Goal: Information Seeking & Learning: Learn about a topic

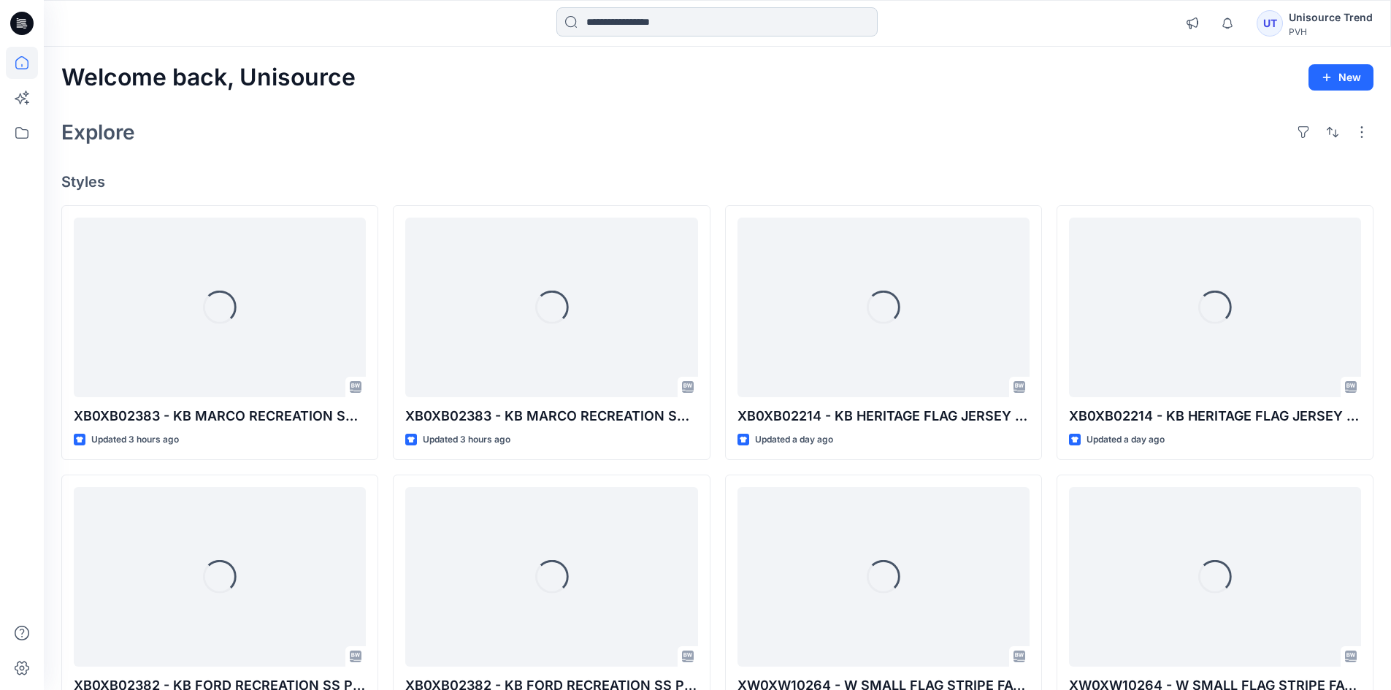
click at [609, 21] on input at bounding box center [716, 21] width 321 height 29
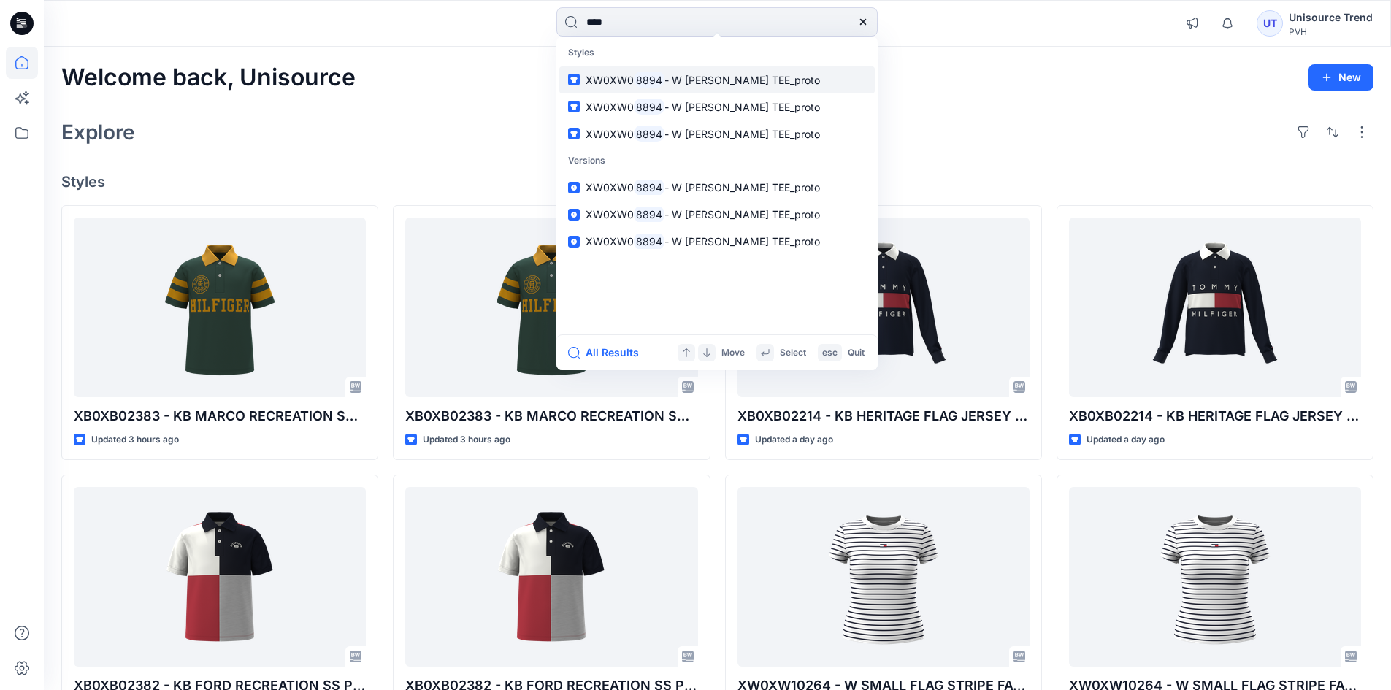
type input "****"
drag, startPoint x: 654, startPoint y: 134, endPoint x: 713, endPoint y: 141, distance: 59.5
click at [713, 141] on p "XW0XW0 8894 - W [PERSON_NAME] TEE_proto" at bounding box center [703, 133] width 234 height 15
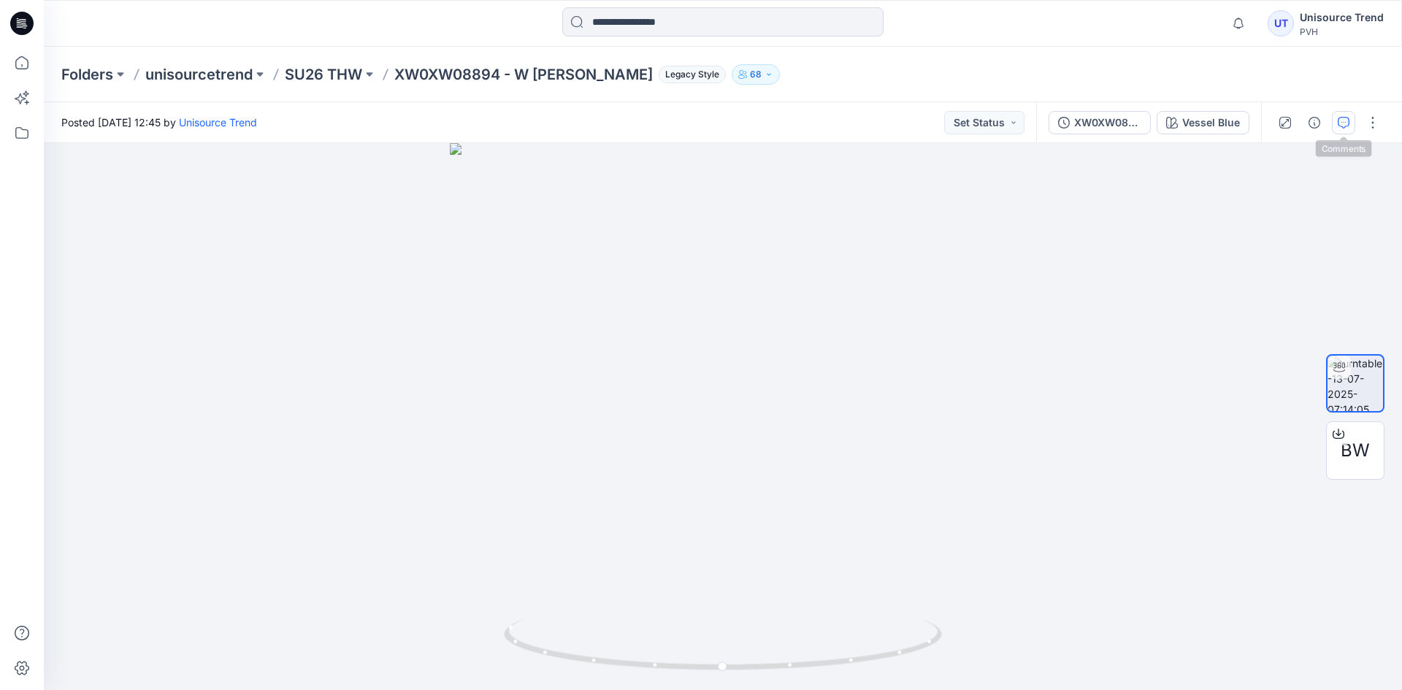
click at [1349, 117] on icon "button" at bounding box center [1344, 123] width 12 height 12
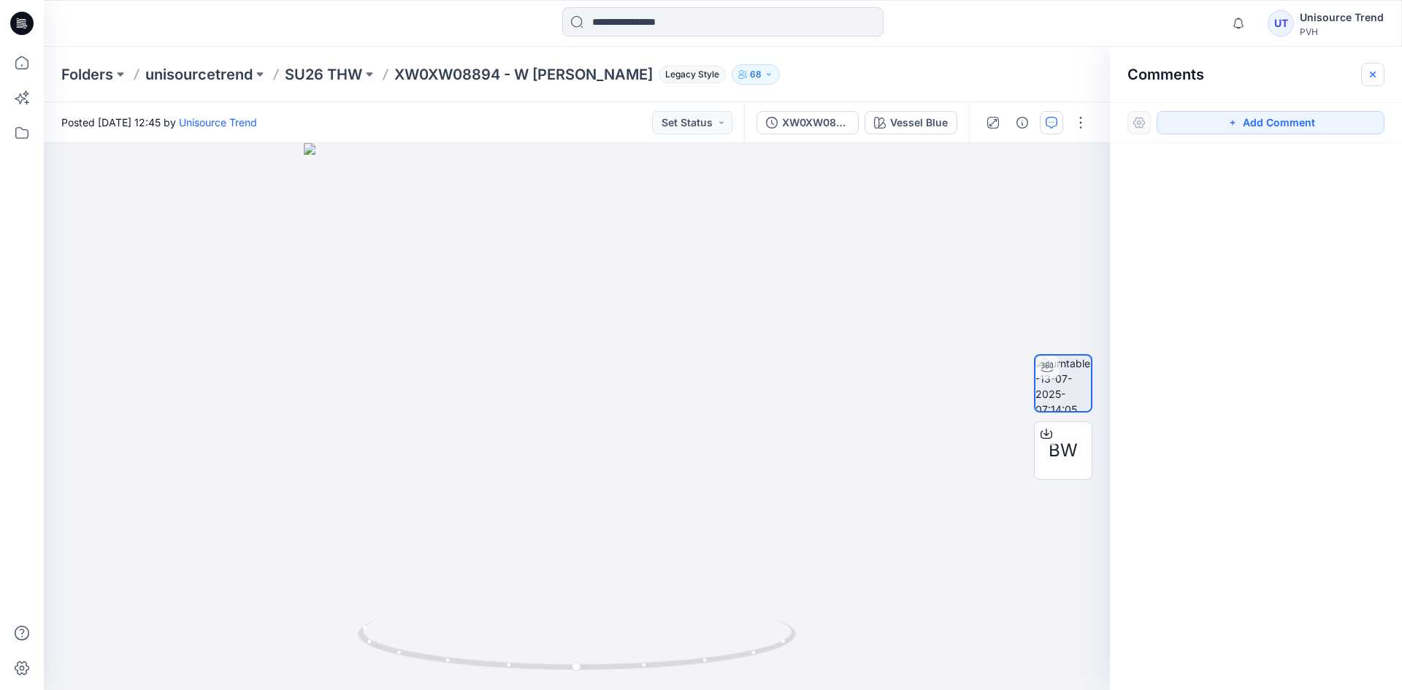
click at [1378, 72] on button "button" at bounding box center [1372, 74] width 23 height 23
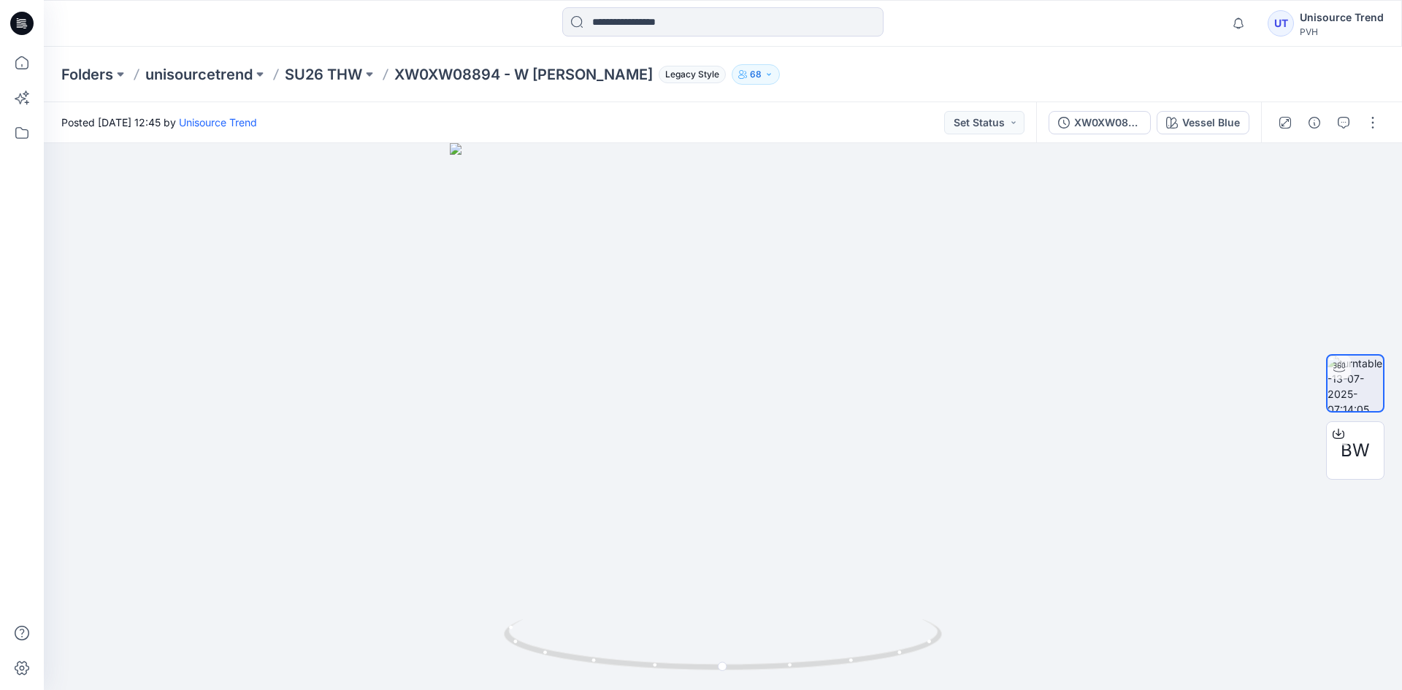
click at [970, 77] on div "Folders unisourcetrend SU26 THW XW0XW08894 - W [PERSON_NAME] Legacy Style 68" at bounding box center [665, 74] width 1209 height 20
click at [1212, 51] on div "Folders unisourcetrend SU26 THW XW0XW08894 - W [PERSON_NAME] Legacy Style 68" at bounding box center [723, 74] width 1358 height 55
click at [1333, 130] on button "button" at bounding box center [1343, 122] width 23 height 23
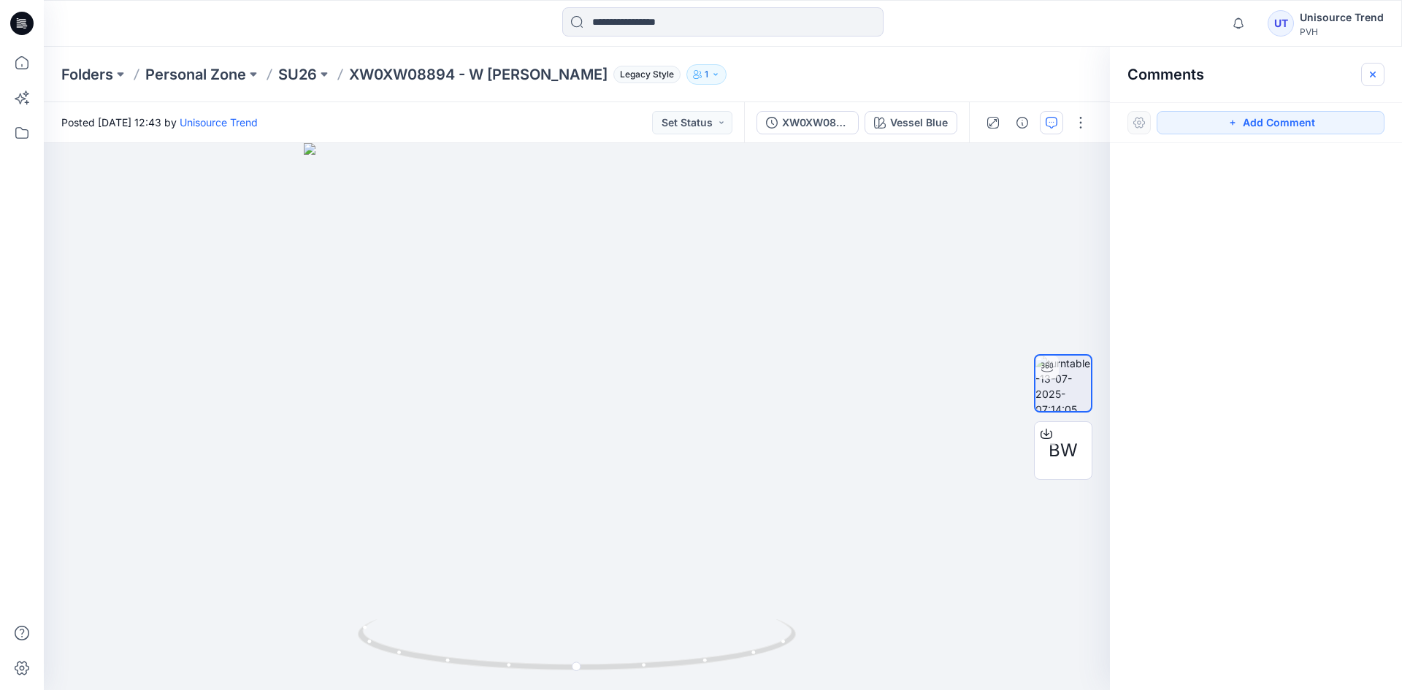
click at [1373, 78] on icon "button" at bounding box center [1373, 75] width 12 height 12
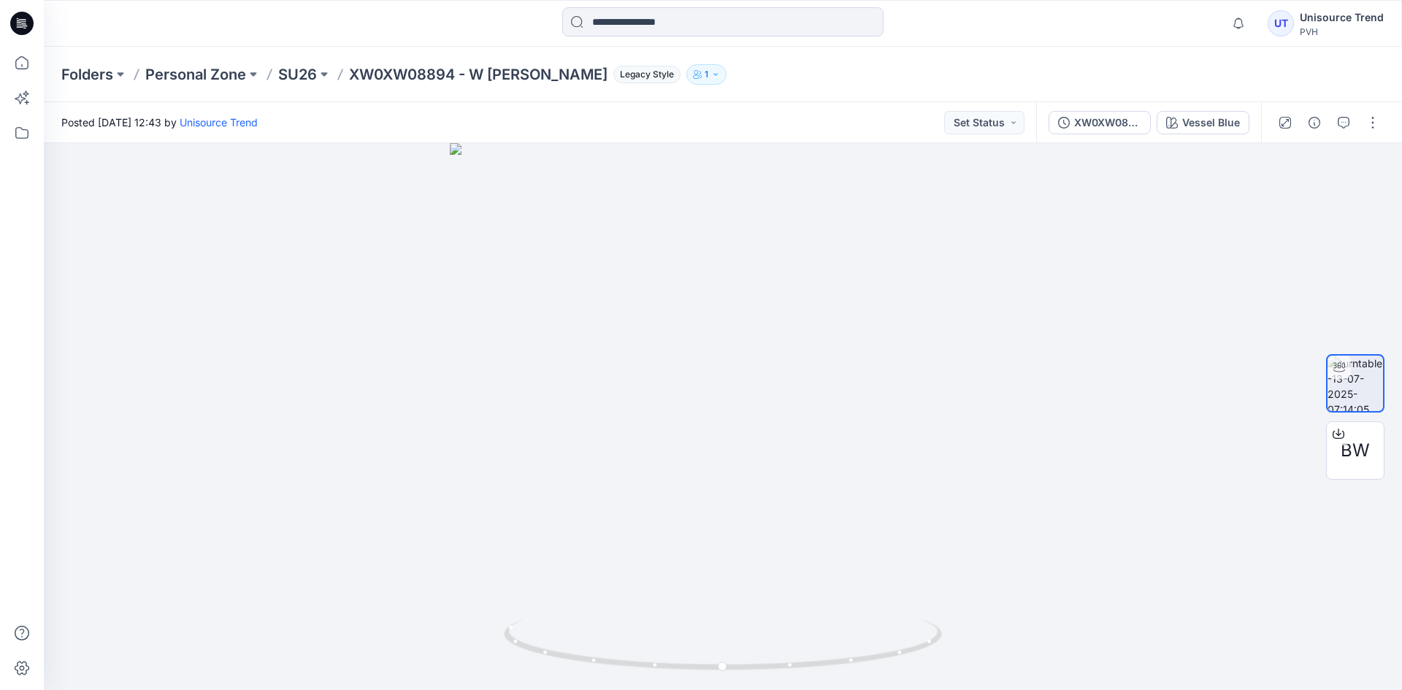
click at [957, 64] on div "Folders Personal Zone SU26 XW0XW08894 - W SAMMY TEE_proto Legacy Style 1" at bounding box center [665, 74] width 1209 height 20
